Goal: Task Accomplishment & Management: Use online tool/utility

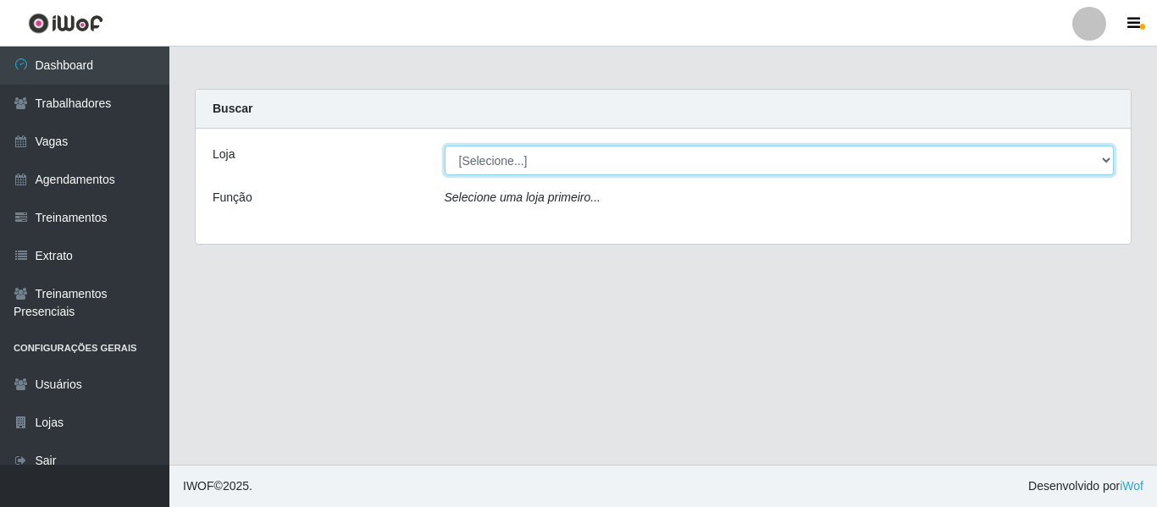
click at [466, 165] on select "[Selecione...] Varejão Supermercados" at bounding box center [780, 161] width 670 height 30
select select "237"
click at [445, 146] on select "[Selecione...] Varejão Supermercados" at bounding box center [780, 161] width 670 height 30
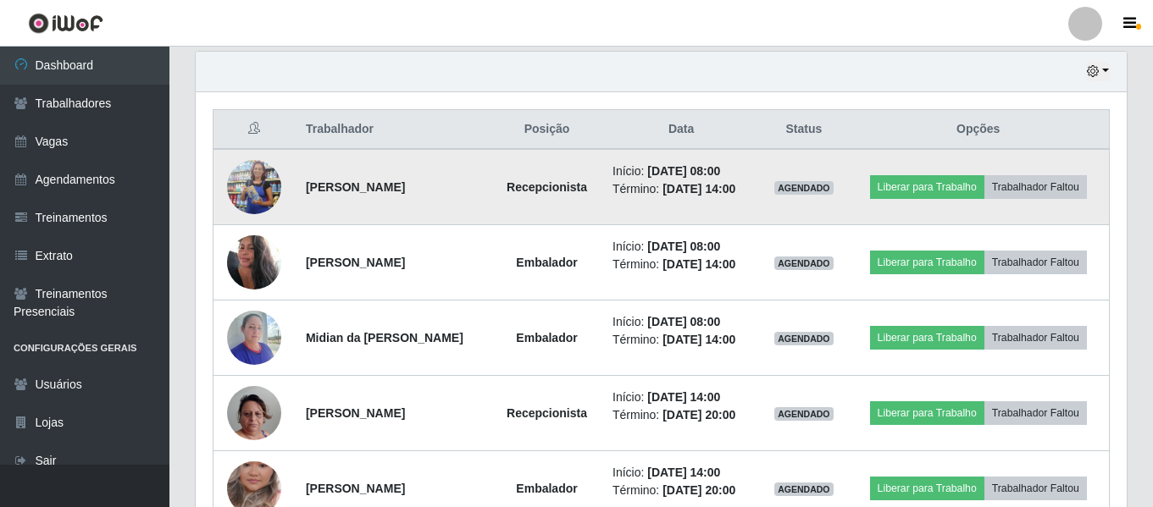
scroll to position [678, 0]
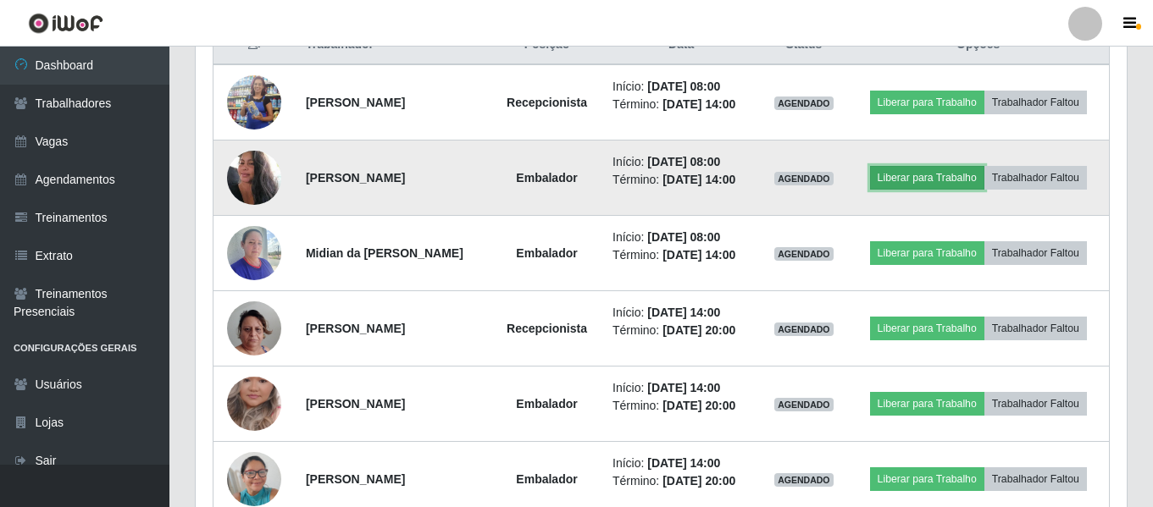
click at [905, 175] on button "Liberar para Trabalho" at bounding box center [927, 178] width 114 height 24
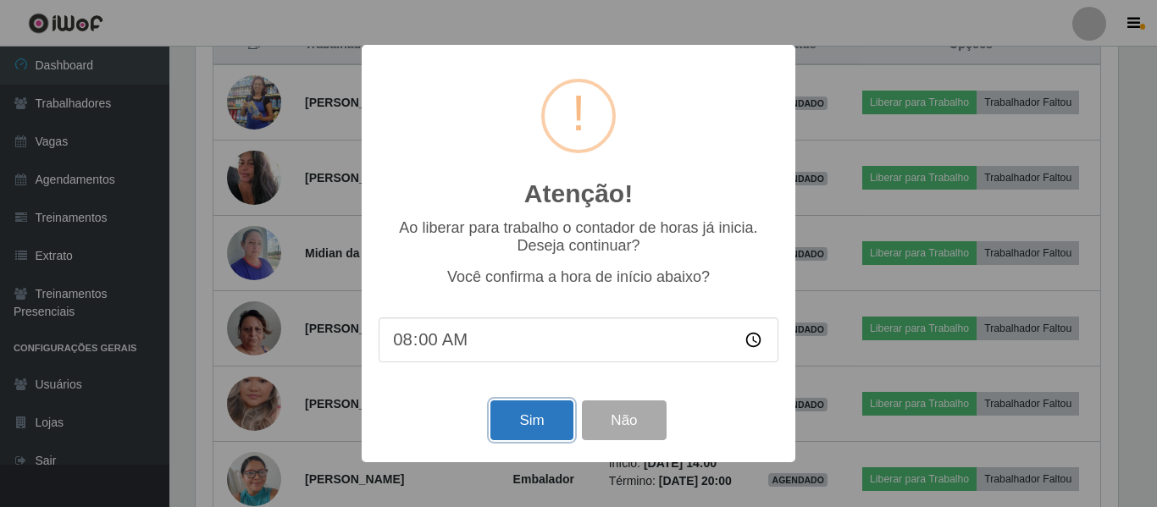
click at [538, 438] on button "Sim" at bounding box center [532, 421] width 82 height 40
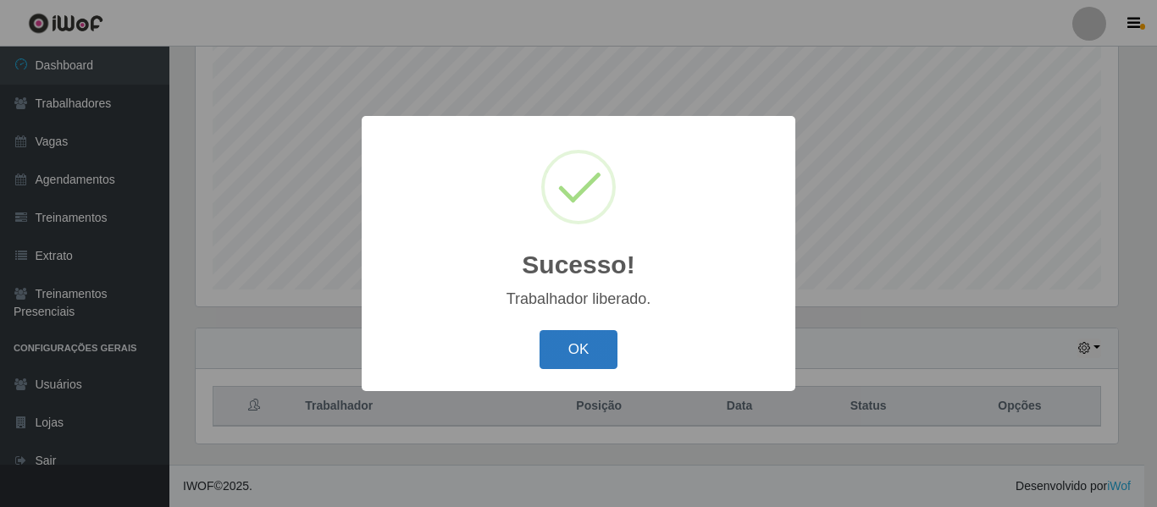
click at [566, 352] on button "OK" at bounding box center [579, 350] width 79 height 40
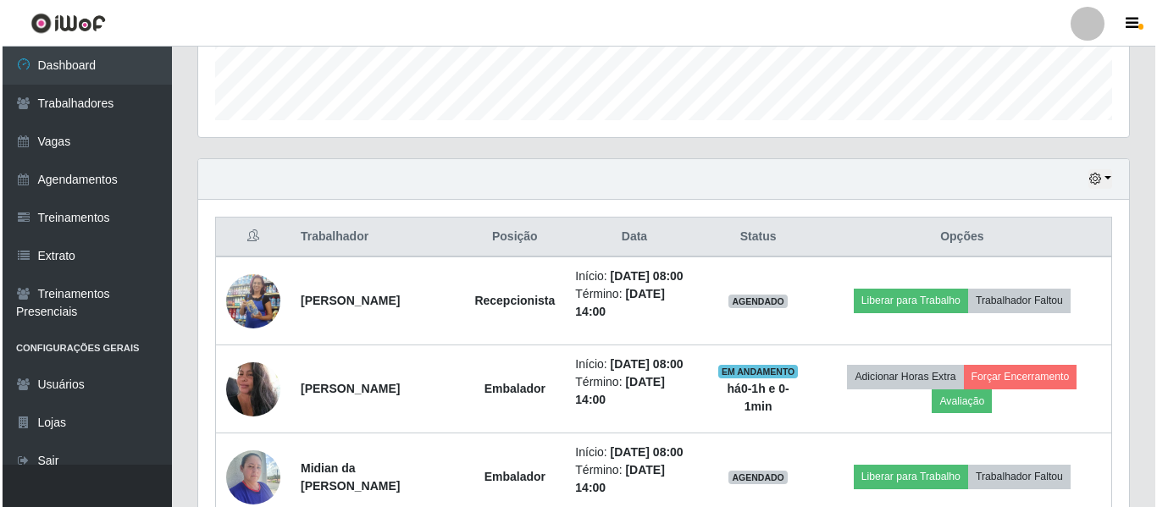
scroll to position [655, 0]
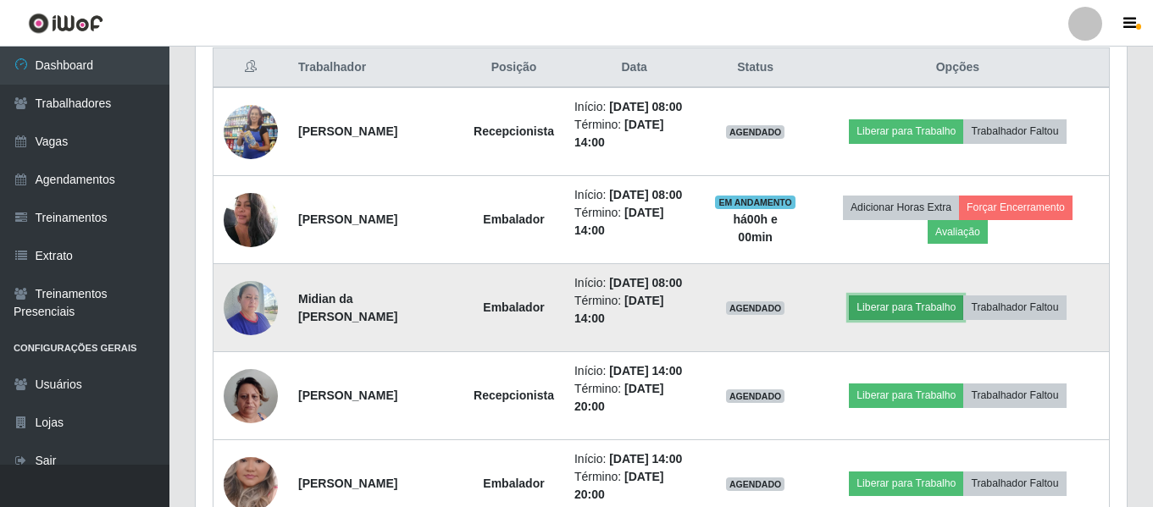
click at [878, 312] on button "Liberar para Trabalho" at bounding box center [906, 308] width 114 height 24
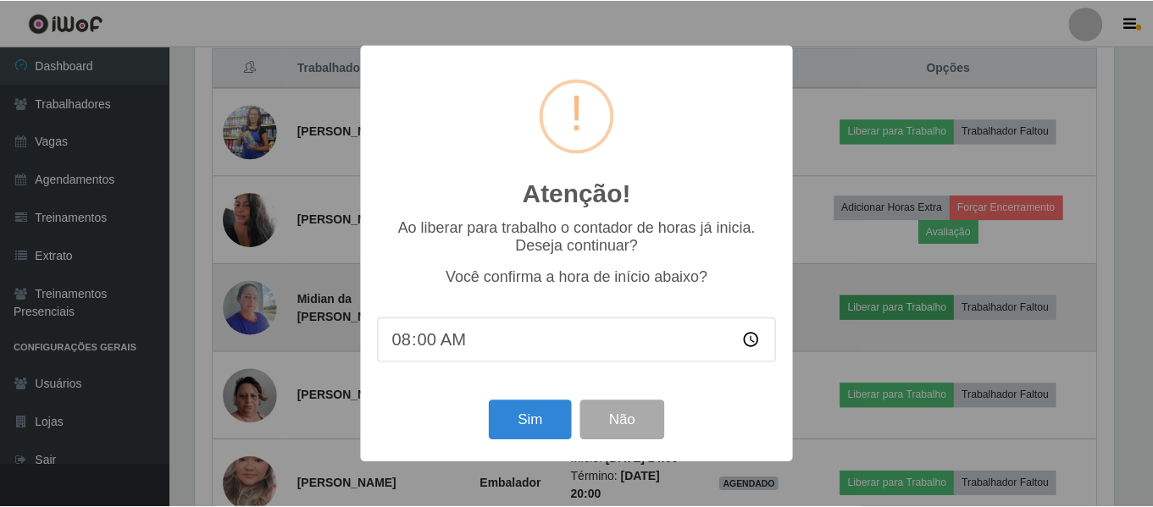
scroll to position [352, 923]
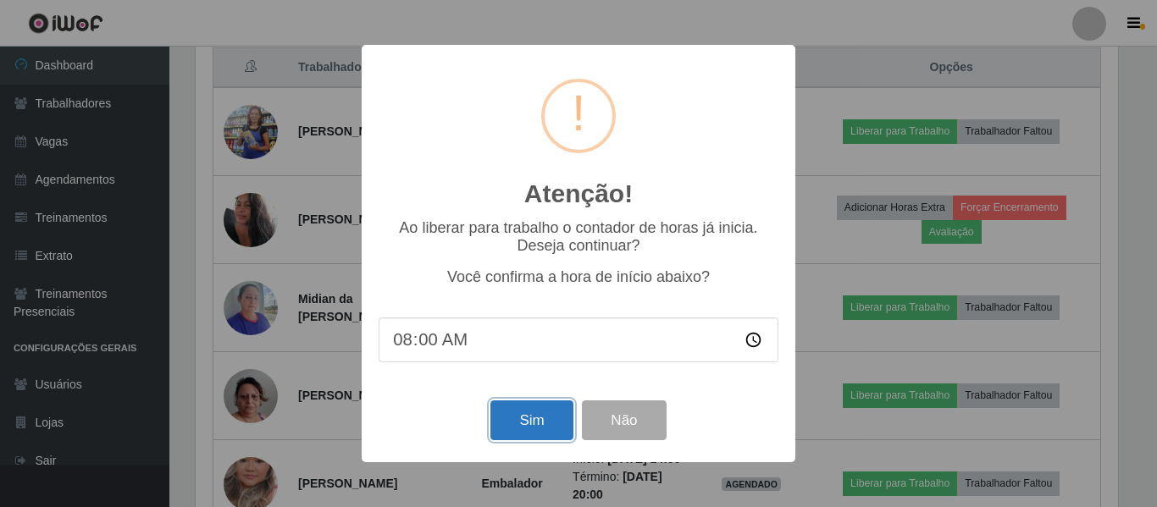
click at [557, 429] on button "Sim" at bounding box center [532, 421] width 82 height 40
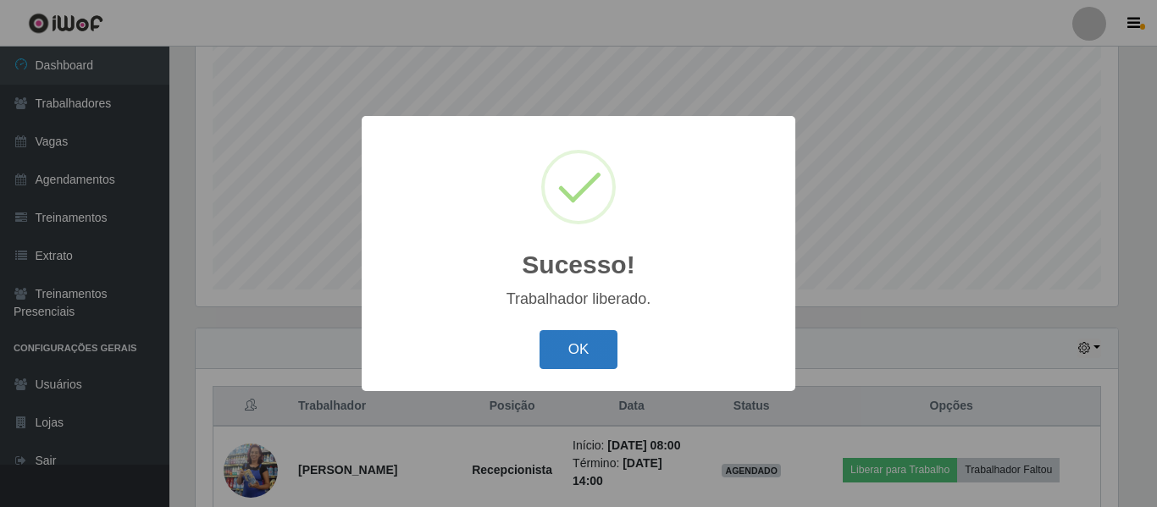
click at [590, 349] on button "OK" at bounding box center [579, 350] width 79 height 40
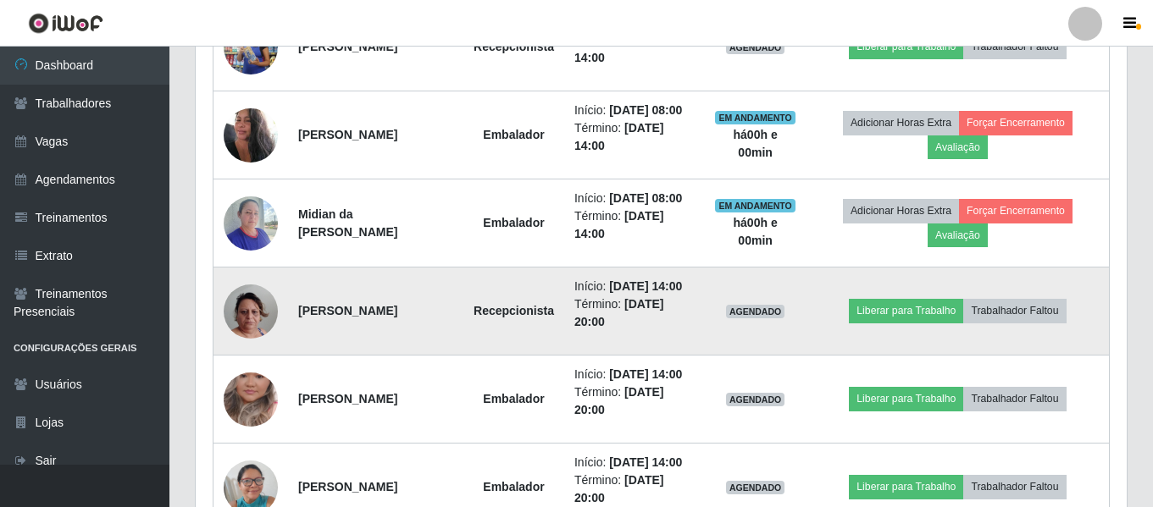
scroll to position [655, 0]
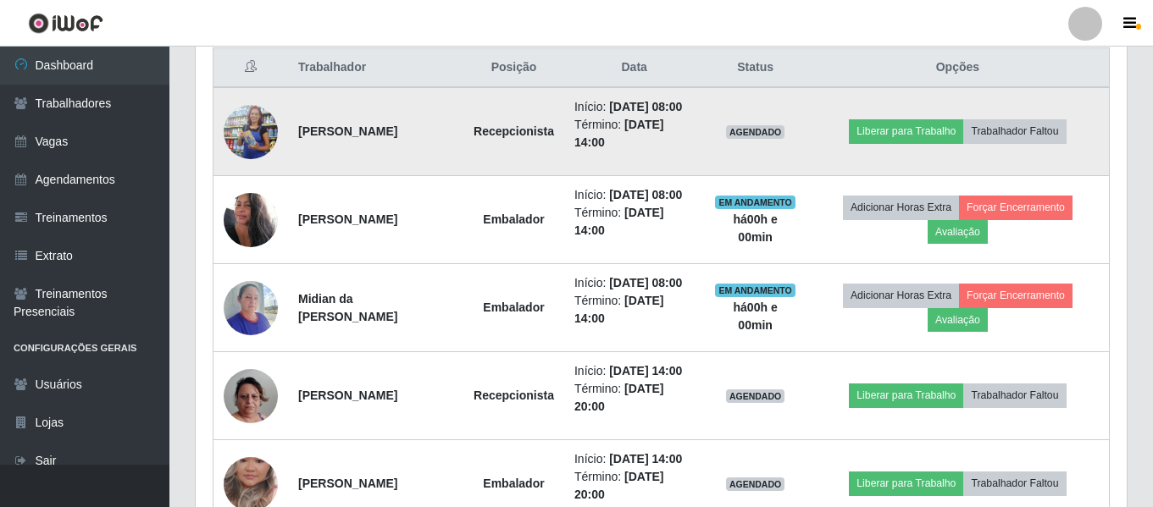
click at [259, 139] on img at bounding box center [251, 132] width 54 height 124
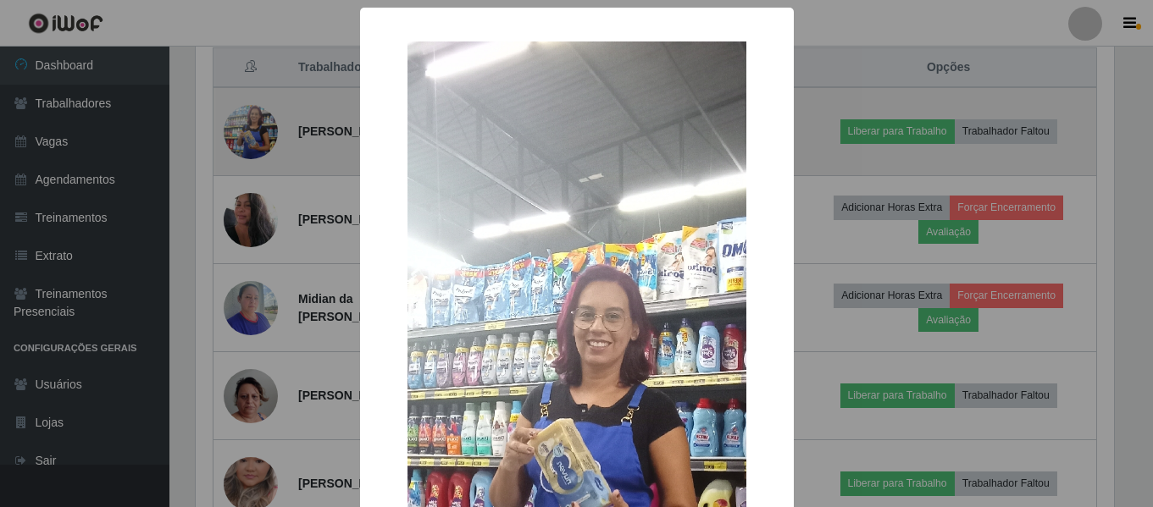
scroll to position [352, 923]
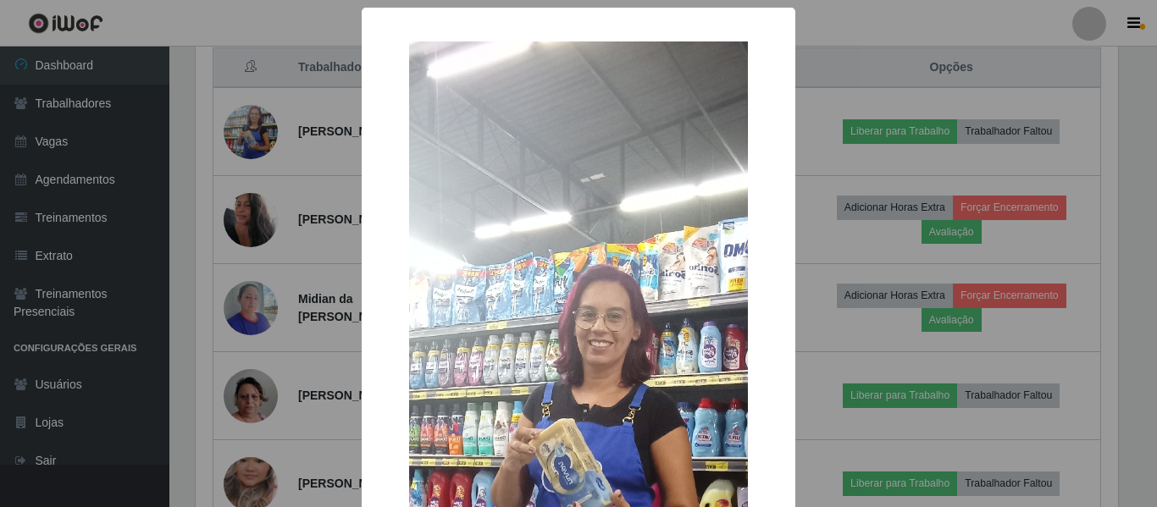
click at [259, 154] on div "× OK Cancel" at bounding box center [578, 253] width 1157 height 507
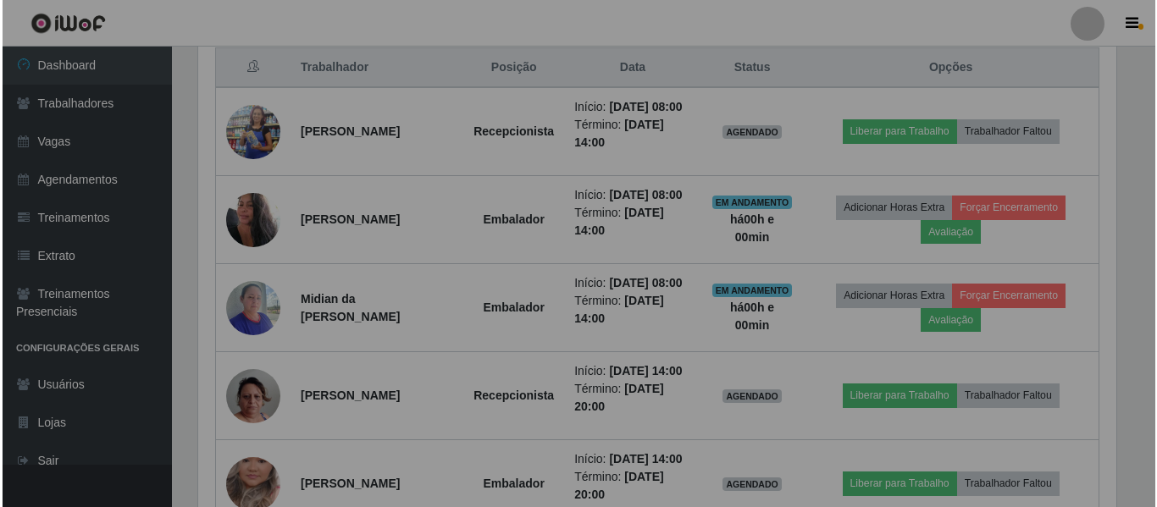
scroll to position [352, 931]
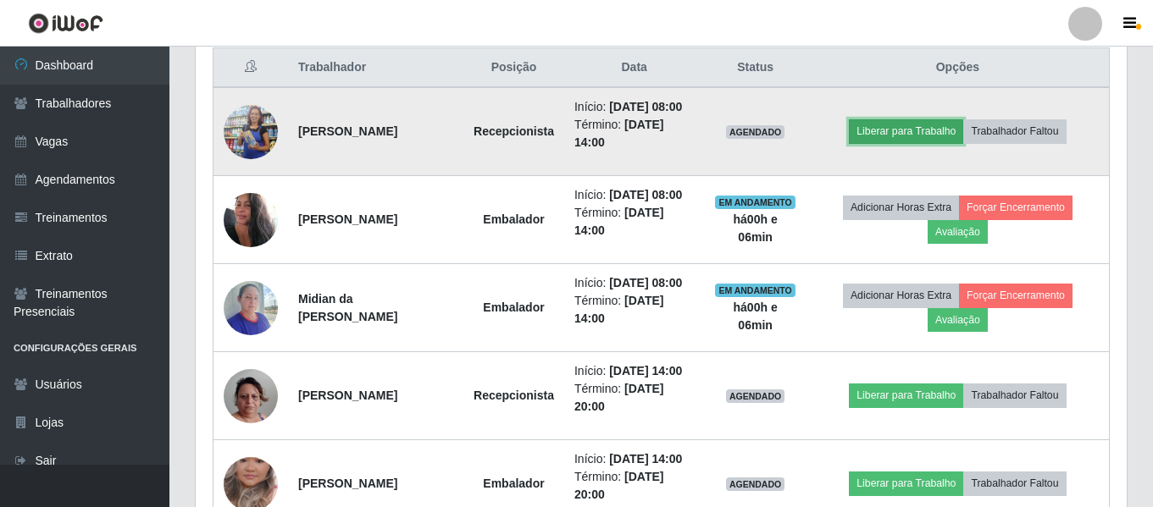
click at [904, 135] on button "Liberar para Trabalho" at bounding box center [906, 131] width 114 height 24
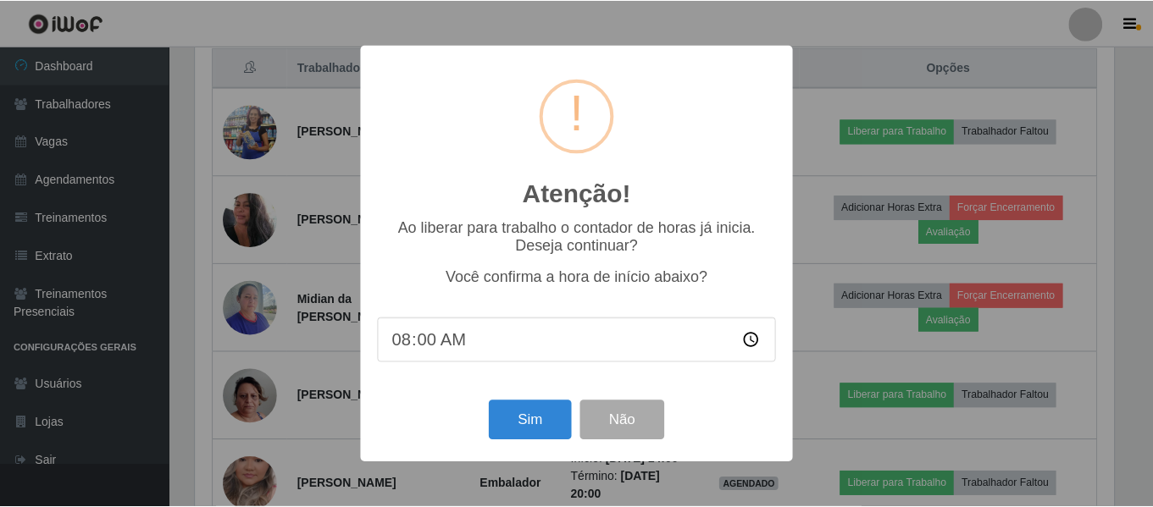
scroll to position [352, 923]
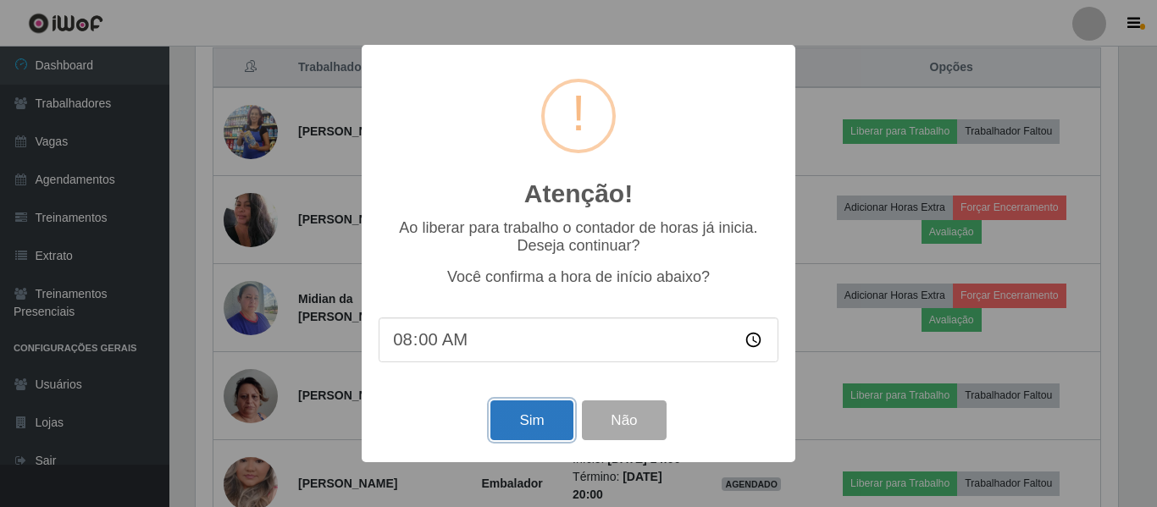
click at [533, 424] on button "Sim" at bounding box center [532, 421] width 82 height 40
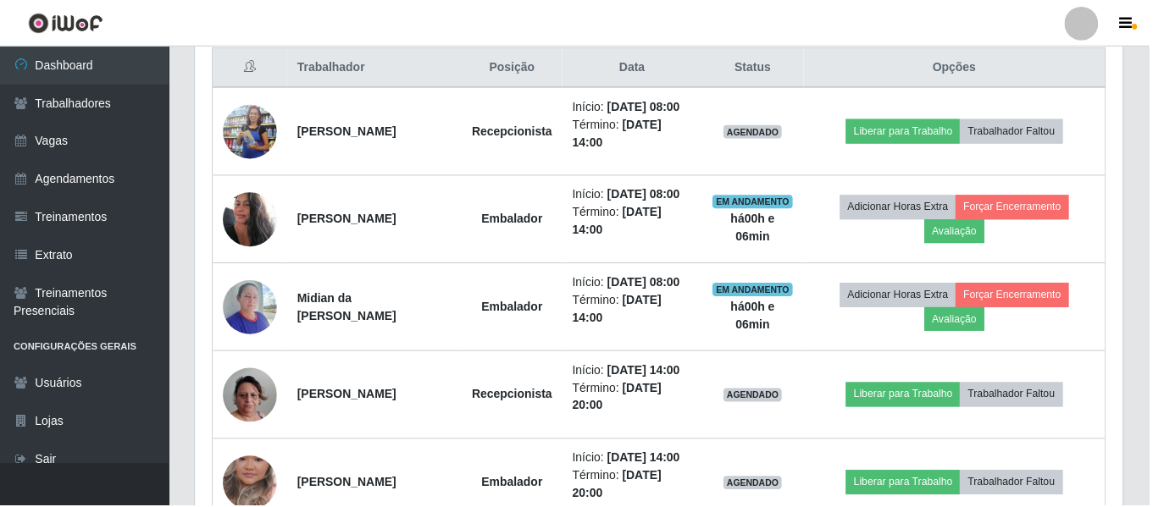
scroll to position [316, 0]
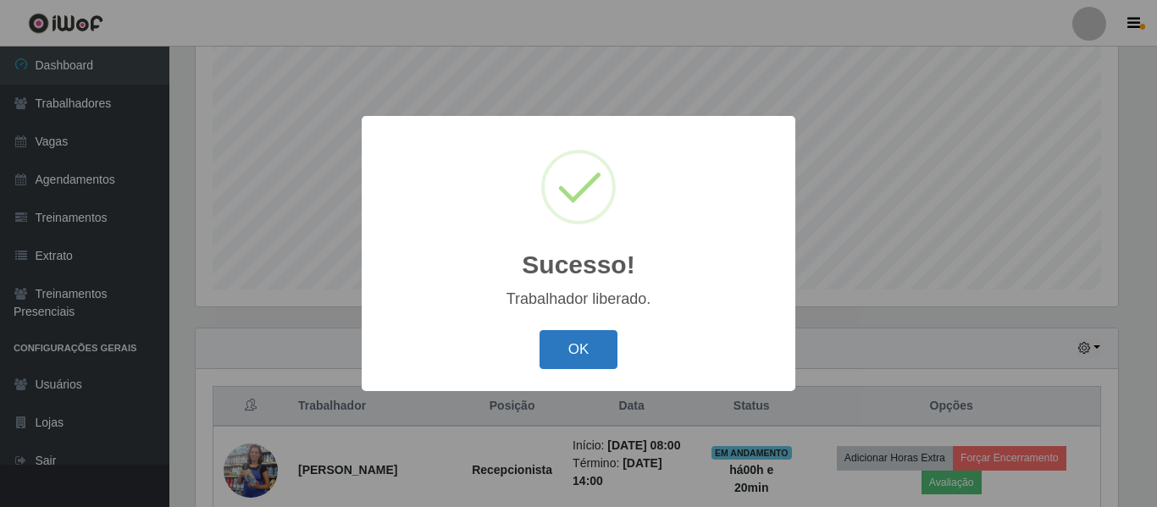
click at [574, 359] on button "OK" at bounding box center [579, 350] width 79 height 40
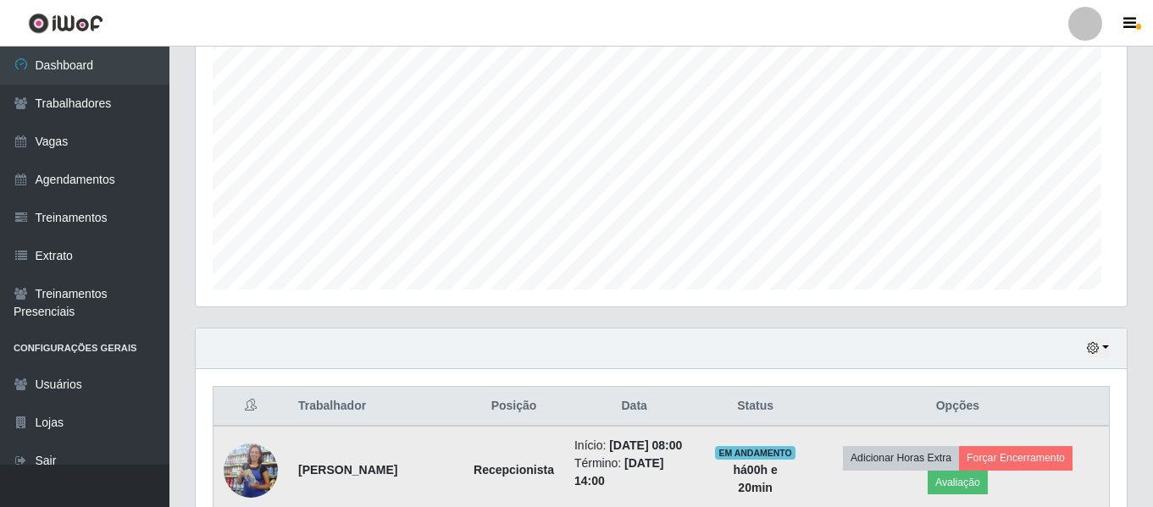
scroll to position [352, 931]
